Goal: Task Accomplishment & Management: Complete application form

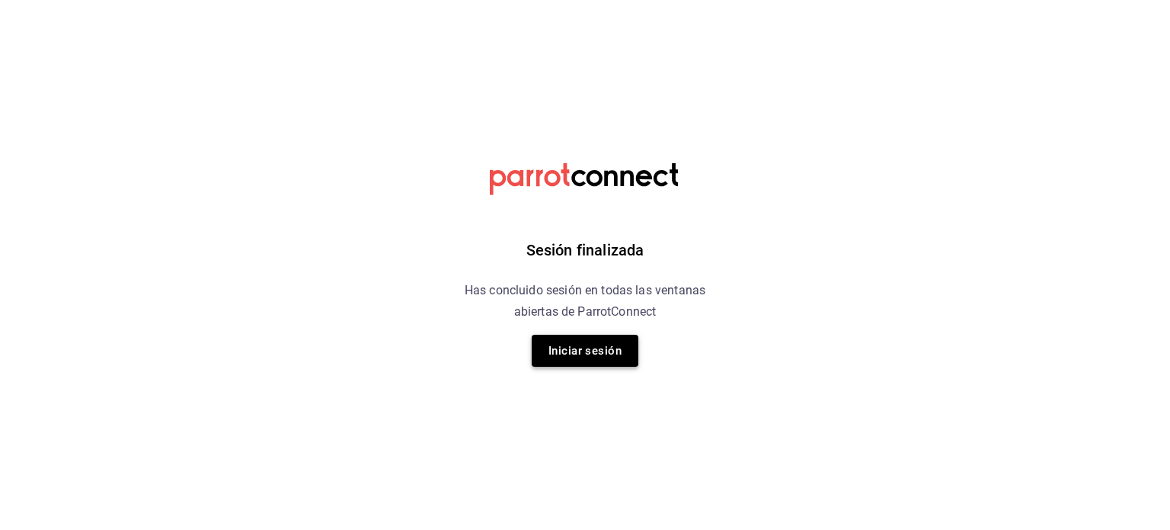
click at [558, 350] on button "Iniciar sesión" at bounding box center [585, 350] width 107 height 32
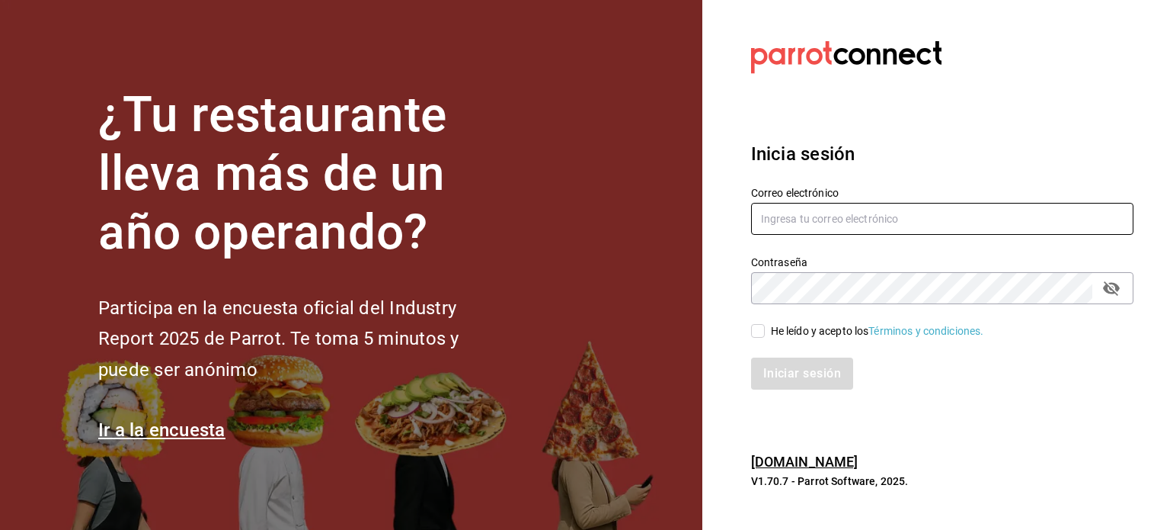
click at [826, 222] on input "text" at bounding box center [942, 219] width 382 height 32
